Goal: Information Seeking & Learning: Learn about a topic

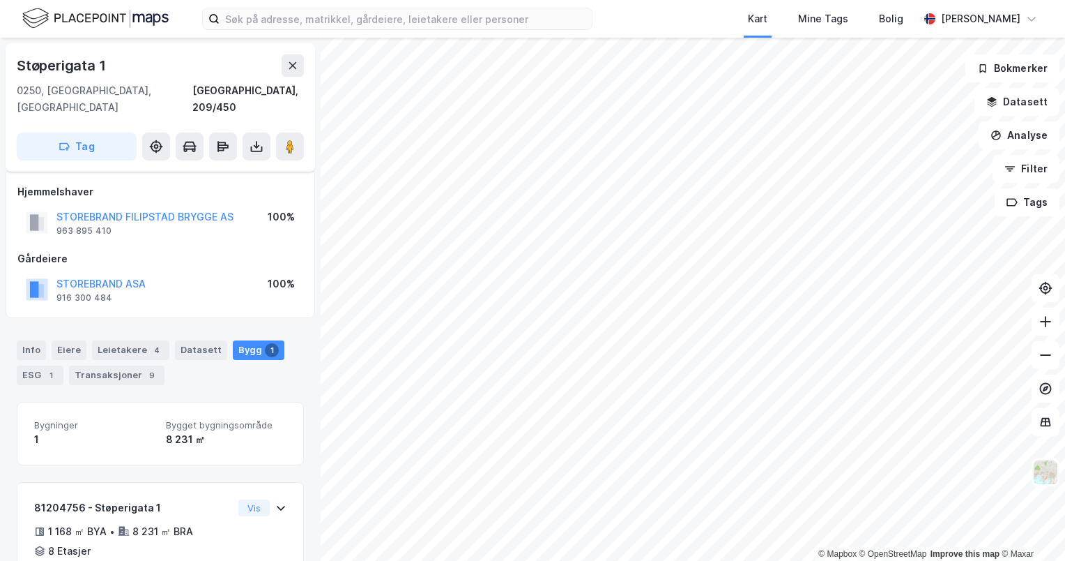
scroll to position [59, 0]
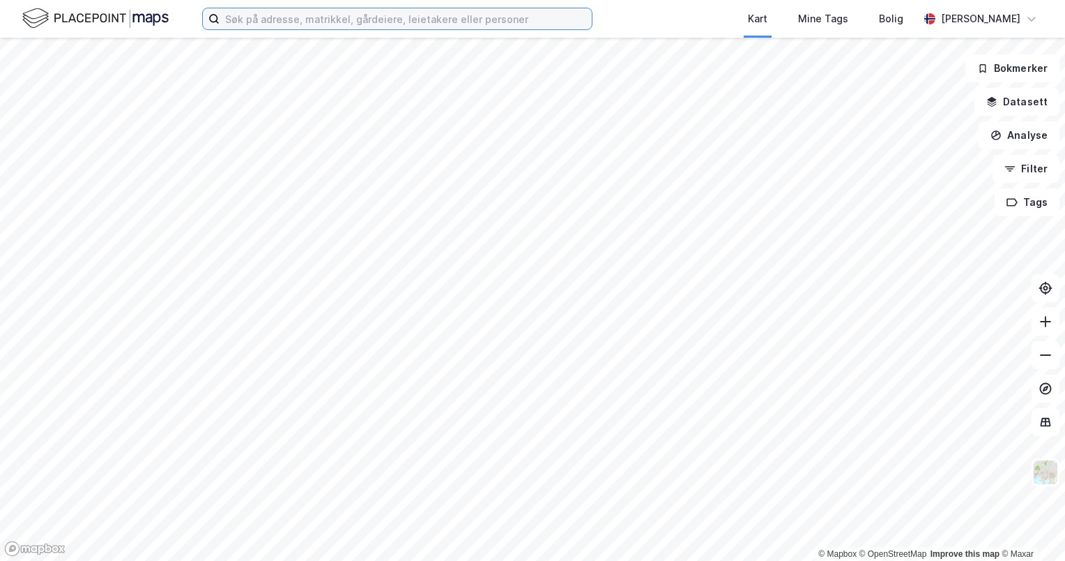
click at [284, 14] on input at bounding box center [406, 18] width 372 height 21
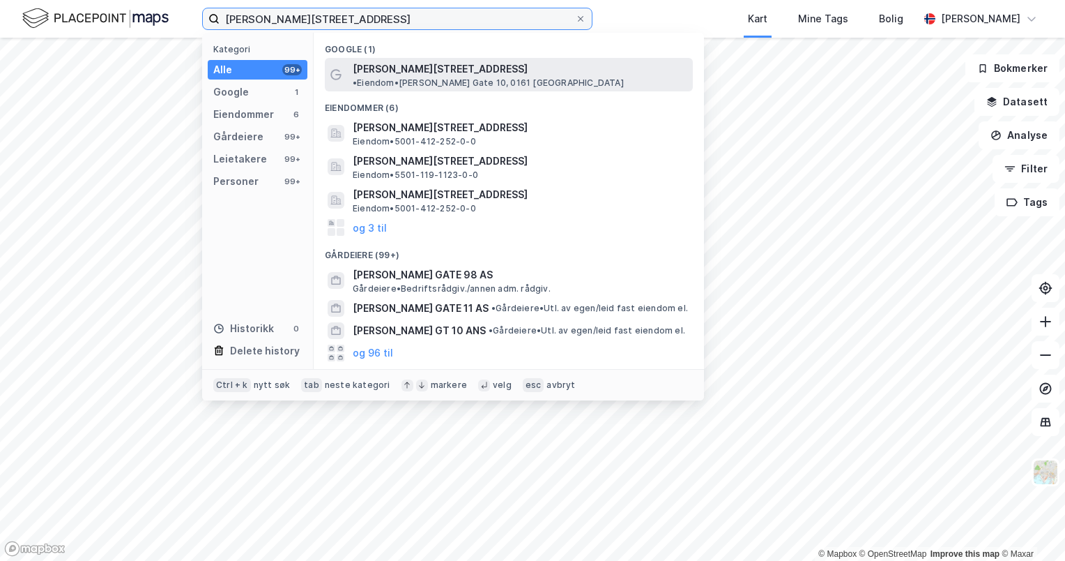
type input "haakon viis gate 10"
click at [405, 66] on span "Haakon VIIs gate 10" at bounding box center [440, 69] width 175 height 17
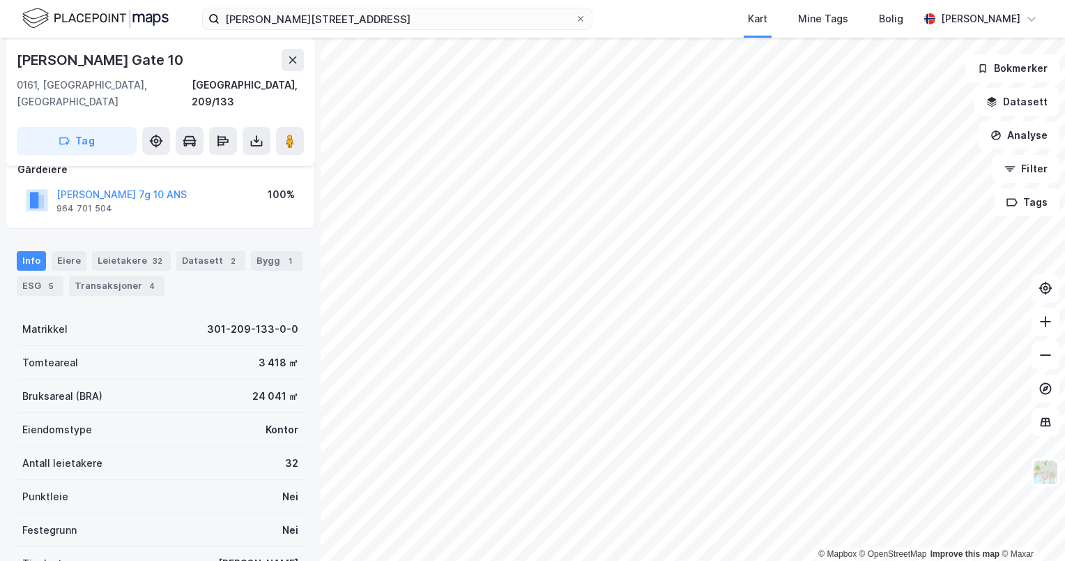
scroll to position [70, 0]
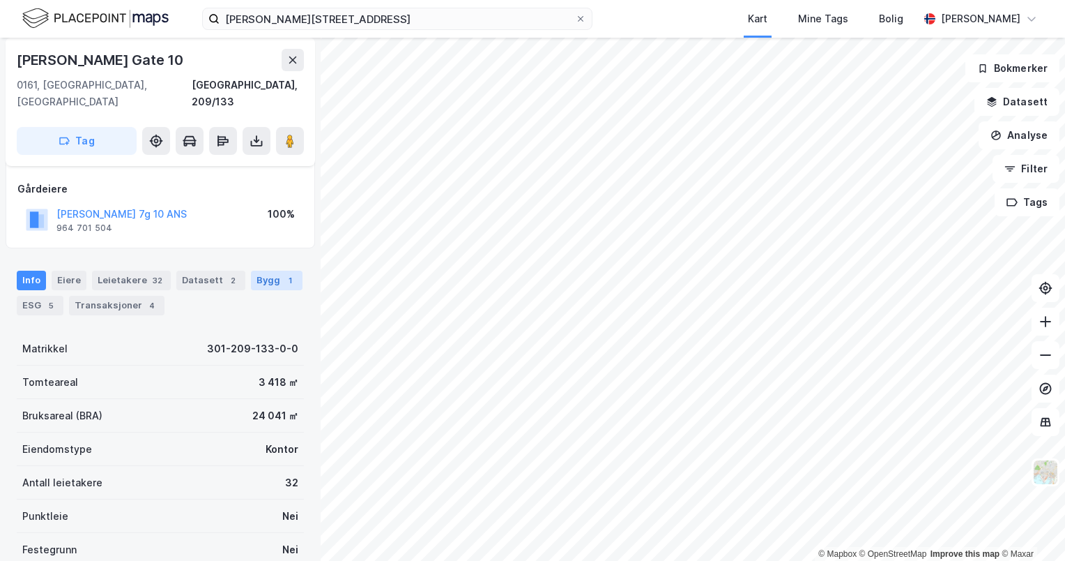
click at [258, 271] on div "Bygg 1" at bounding box center [277, 281] width 52 height 20
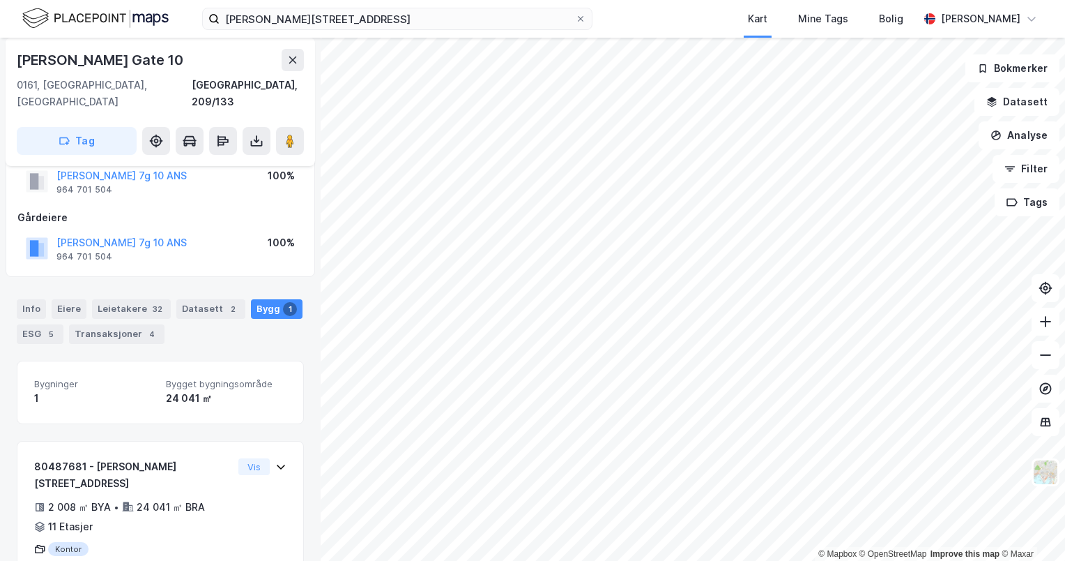
scroll to position [59, 0]
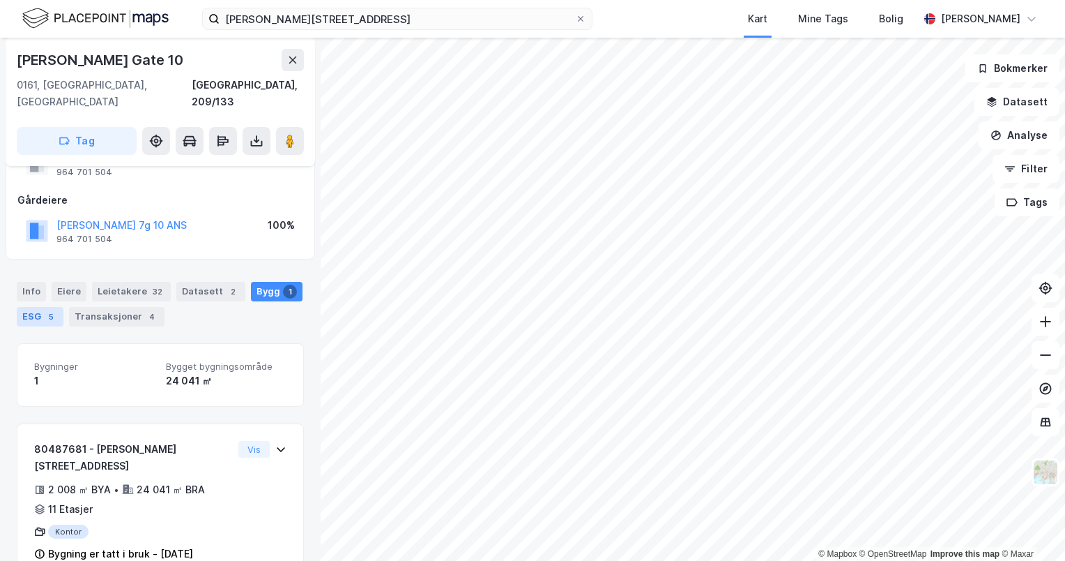
click at [36, 307] on div "ESG 5" at bounding box center [40, 317] width 47 height 20
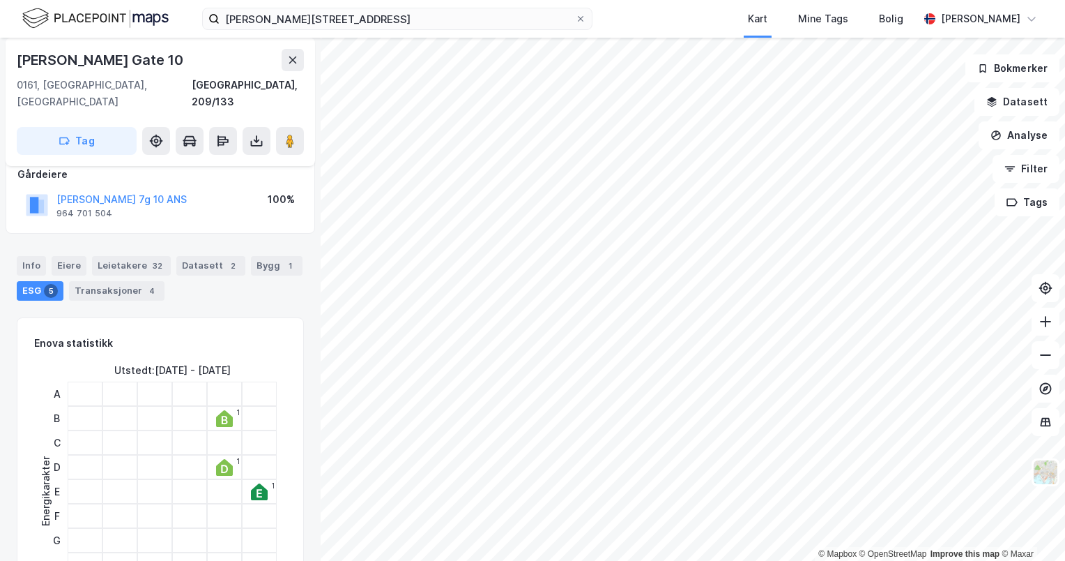
scroll to position [139, 0]
